Goal: Transaction & Acquisition: Book appointment/travel/reservation

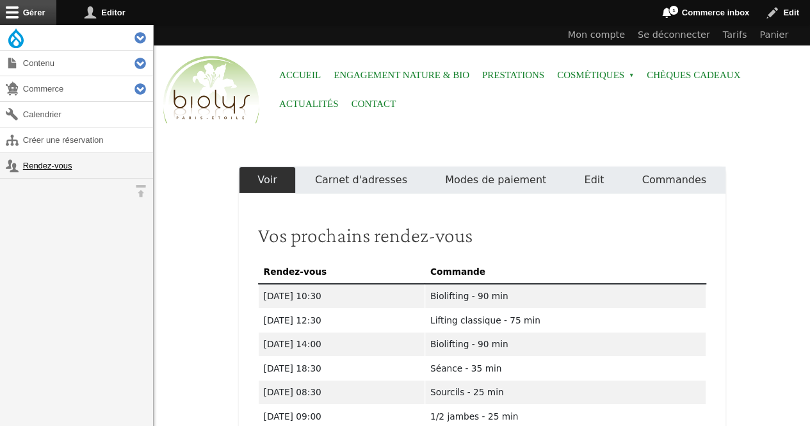
click at [72, 162] on link "Rendez-vous" at bounding box center [76, 165] width 153 height 25
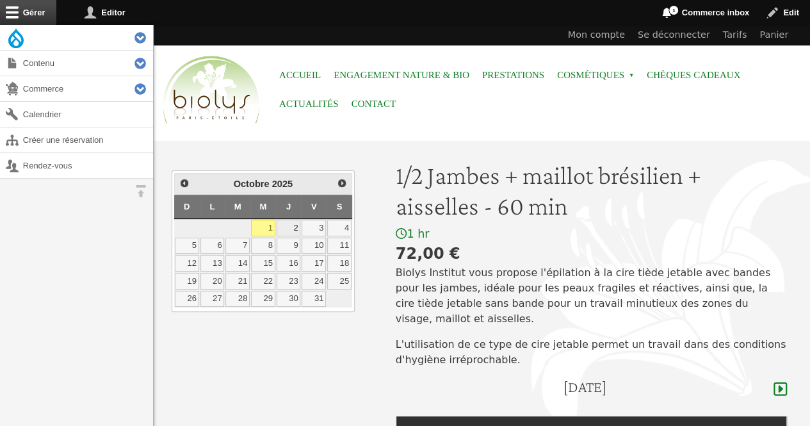
click at [296, 229] on link "2" at bounding box center [289, 228] width 24 height 17
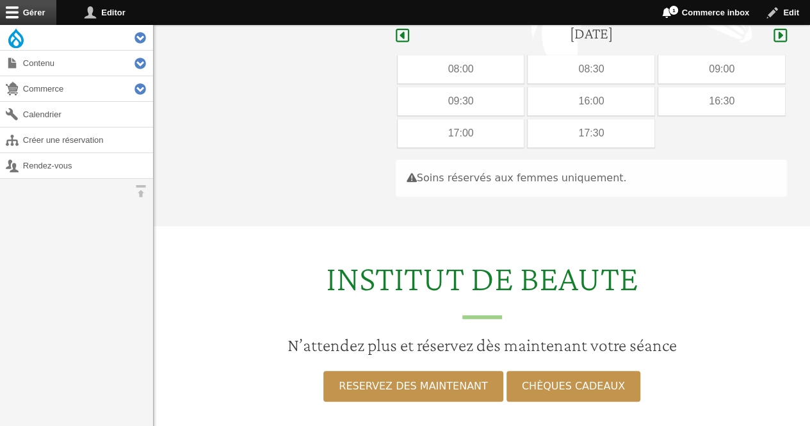
scroll to position [362, 0]
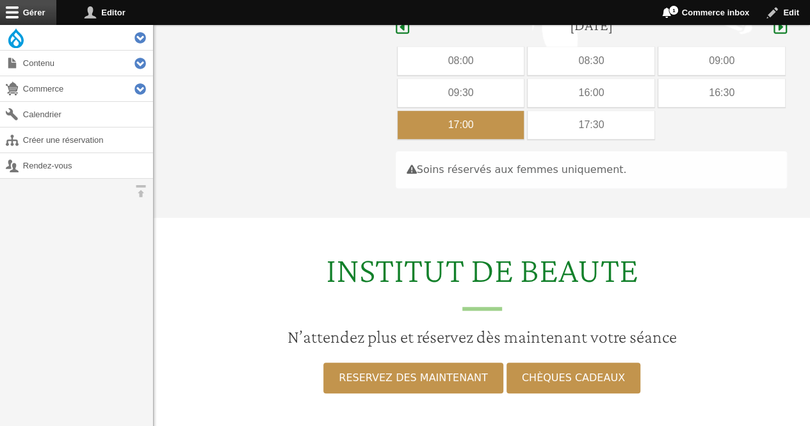
click at [467, 111] on div "17:00" at bounding box center [461, 125] width 127 height 28
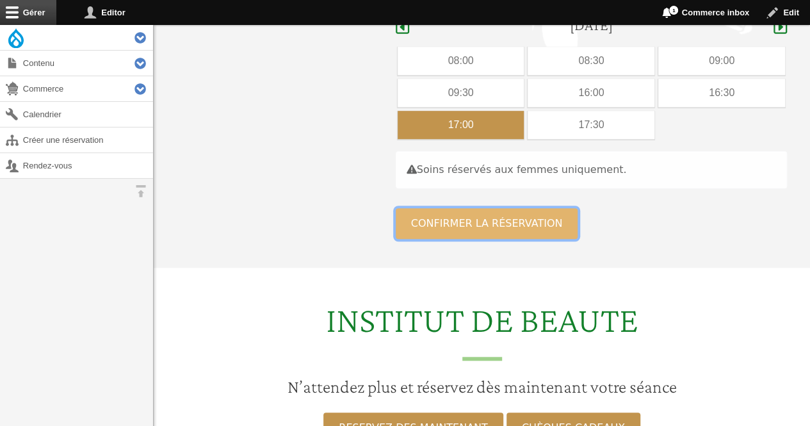
click at [470, 208] on button "Confirmer la réservation" at bounding box center [487, 223] width 182 height 31
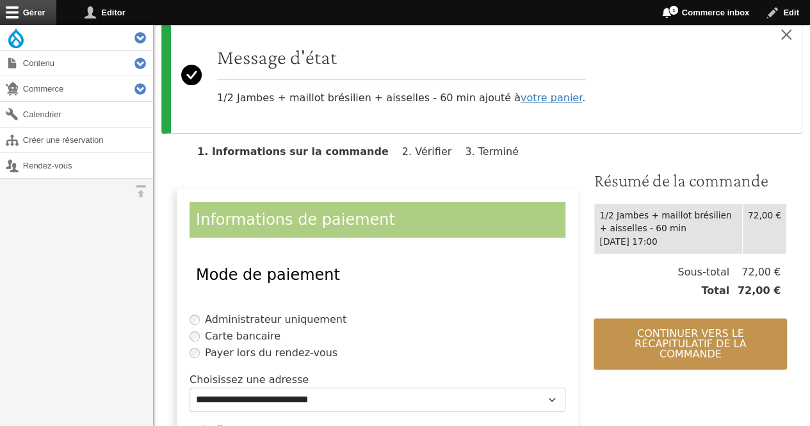
scroll to position [120, 0]
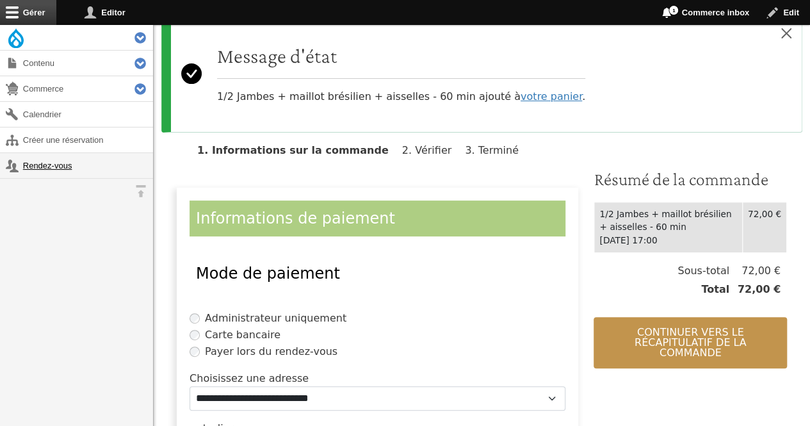
click at [64, 171] on link "Rendez-vous" at bounding box center [76, 165] width 153 height 25
